Goal: Check status

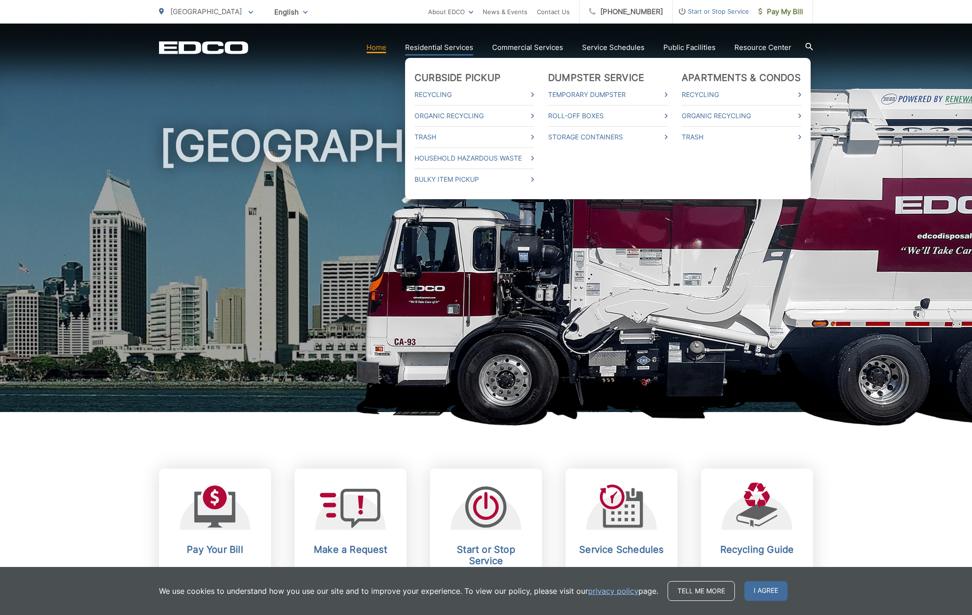
click at [457, 50] on link "Residential Services" at bounding box center [439, 47] width 68 height 11
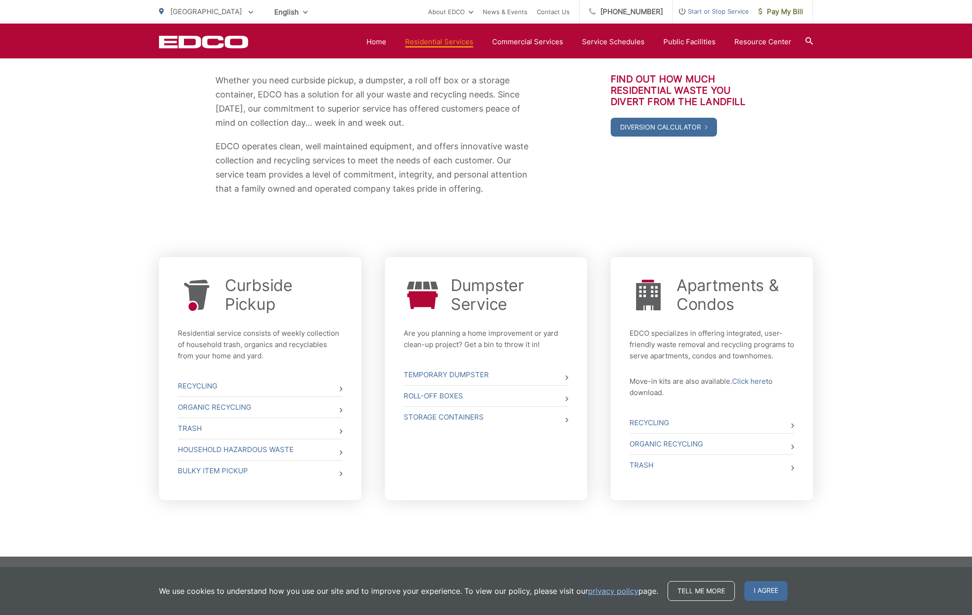
scroll to position [171, 0]
click at [343, 431] on div "Curbside Pickup Residential service consists of weekly collection of household …" at bounding box center [260, 378] width 202 height 243
click at [339, 431] on link "Trash" at bounding box center [260, 428] width 165 height 21
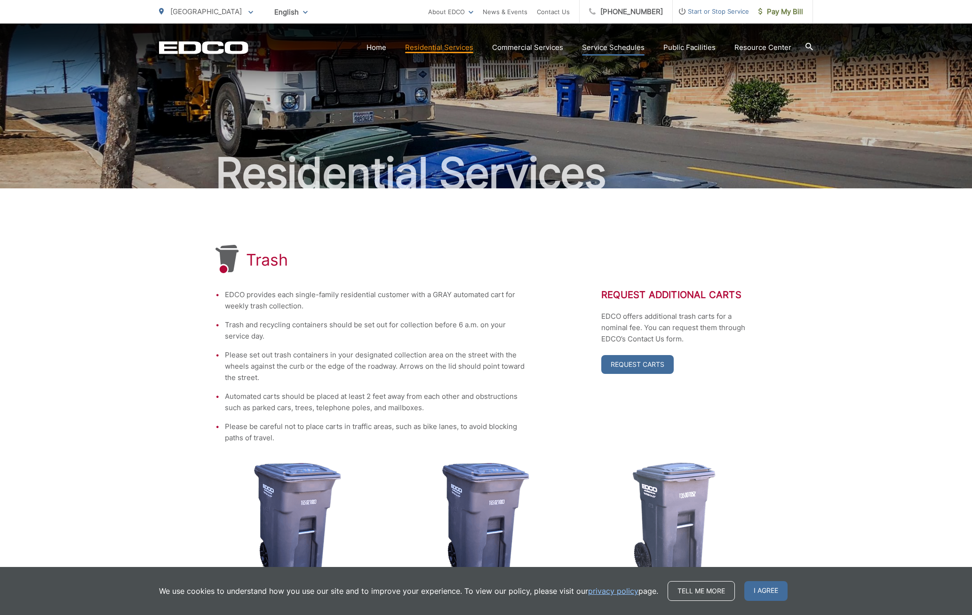
click at [638, 46] on link "Service Schedules" at bounding box center [613, 47] width 63 height 11
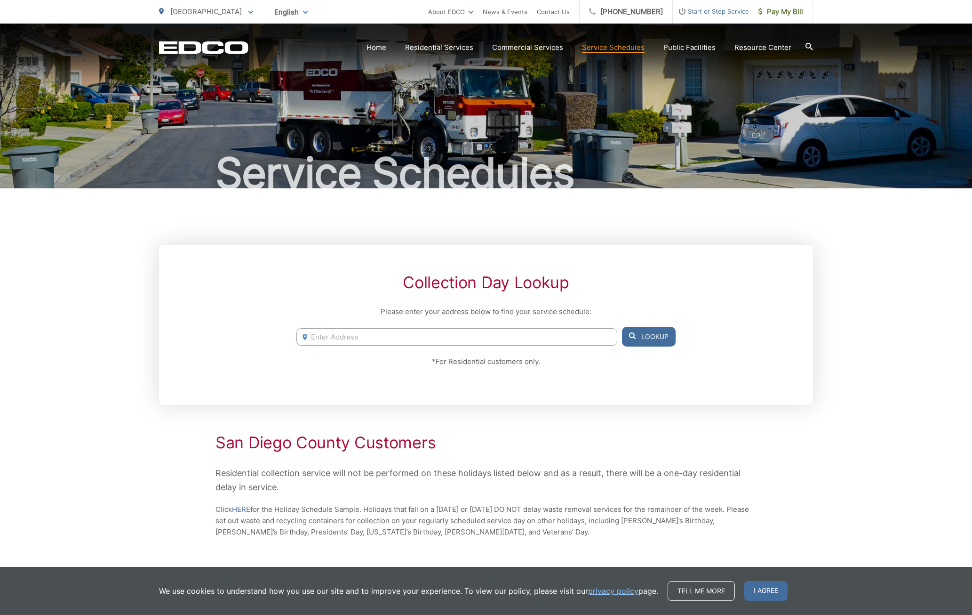
click at [361, 337] on input "Enter Address" at bounding box center [457, 336] width 321 height 17
type input "7228 crows nest lane, San Diego, ca 92126"
click at [657, 332] on button "Lookup" at bounding box center [649, 337] width 54 height 20
